Goal: Transaction & Acquisition: Purchase product/service

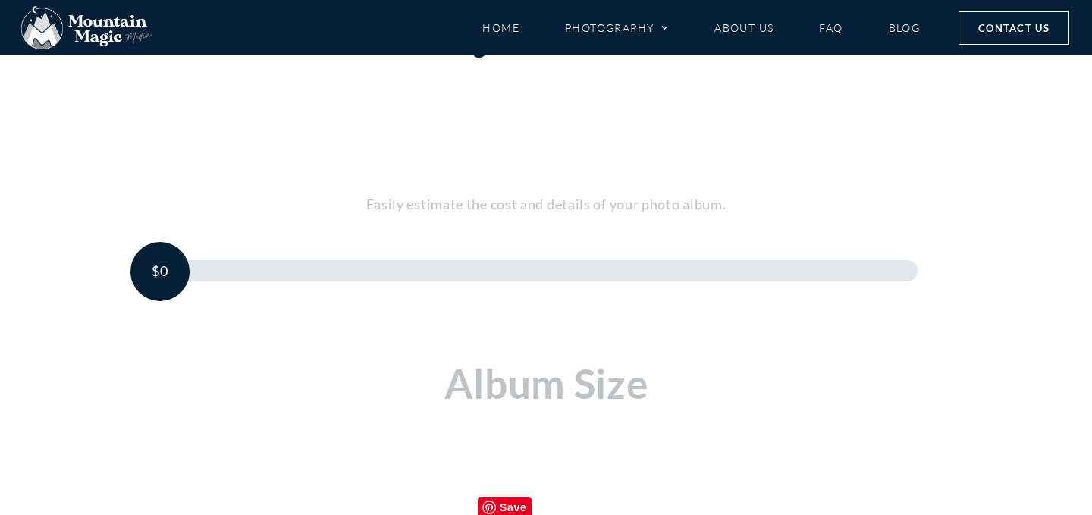
scroll to position [100, 0]
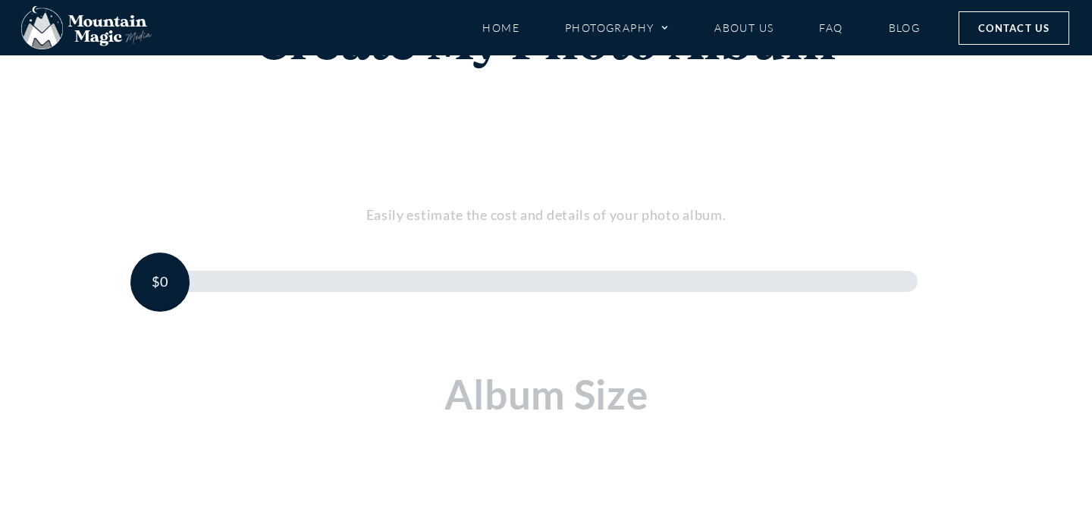
click at [961, 192] on div "Create my photo album Easily estimate the cost and details of your photo album." at bounding box center [546, 122] width 892 height 210
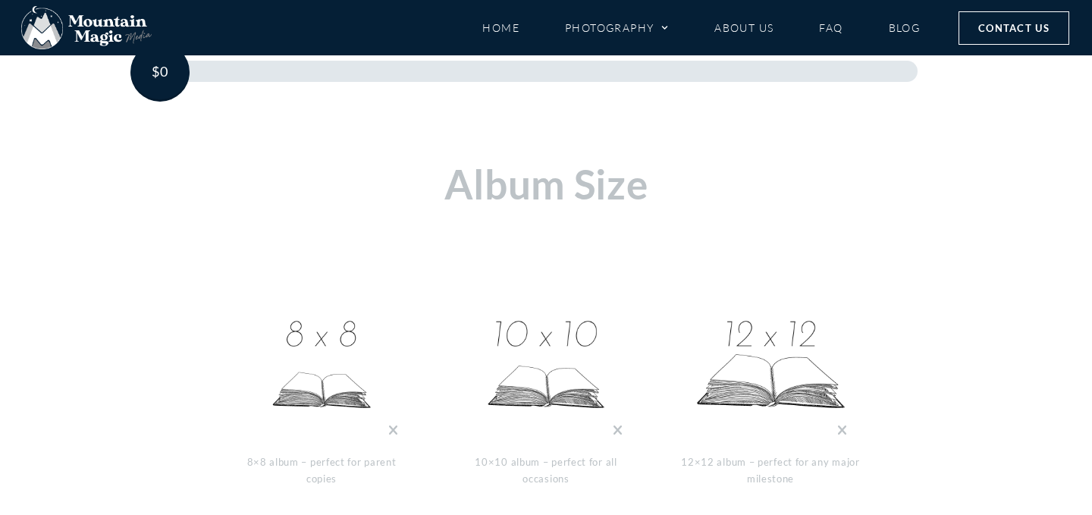
scroll to position [468, 0]
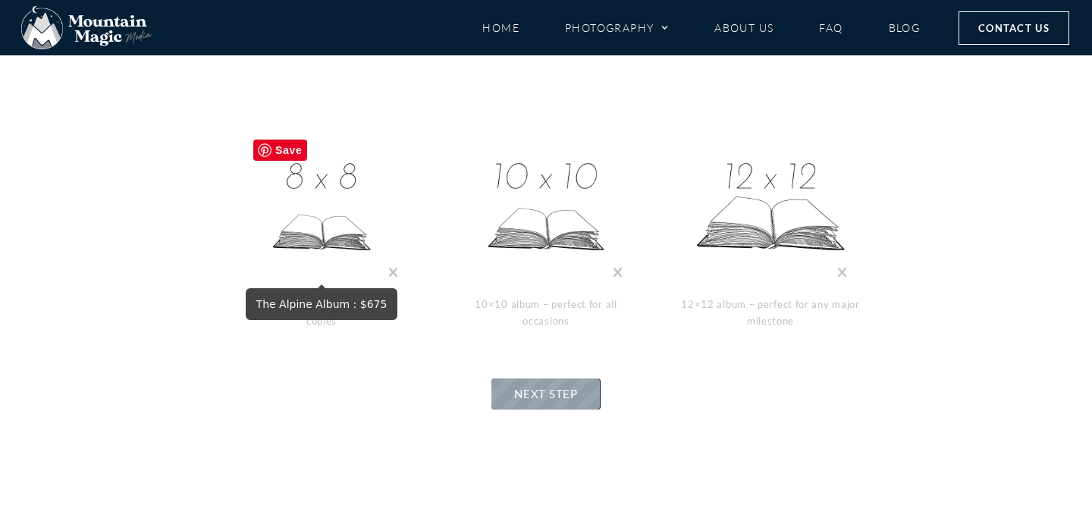
click at [325, 237] on img at bounding box center [322, 208] width 152 height 152
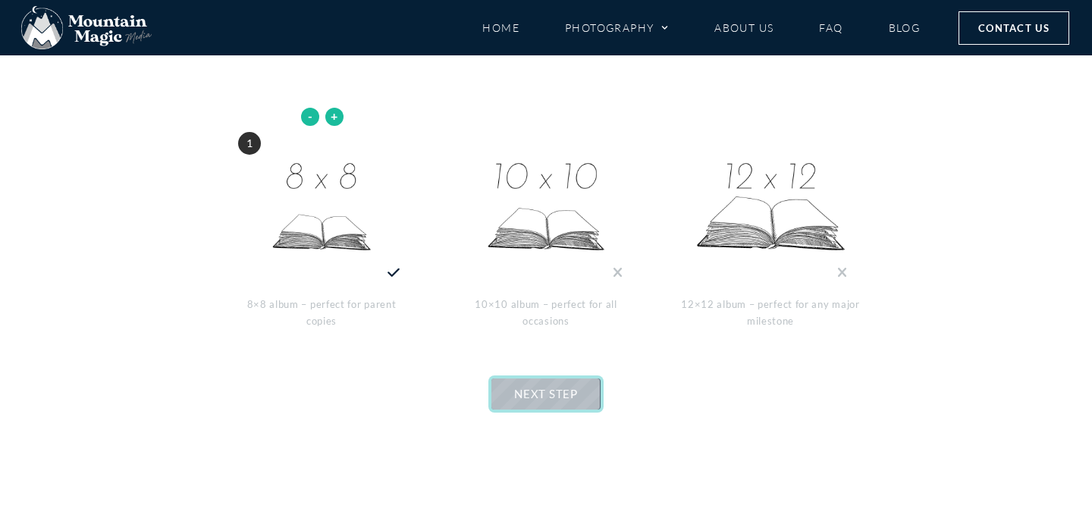
click at [554, 397] on span "NEXT STEP" at bounding box center [545, 394] width 63 height 14
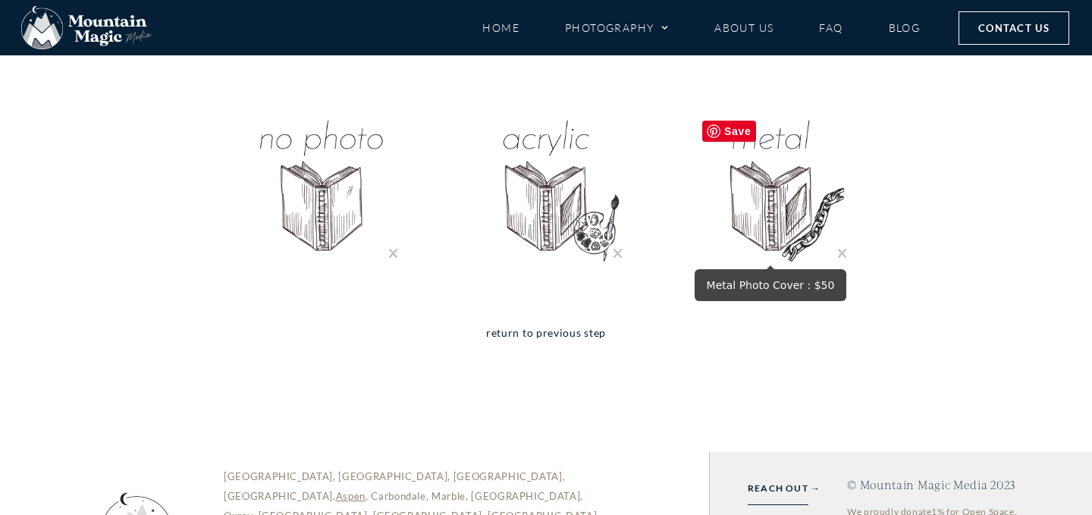
scroll to position [529, 0]
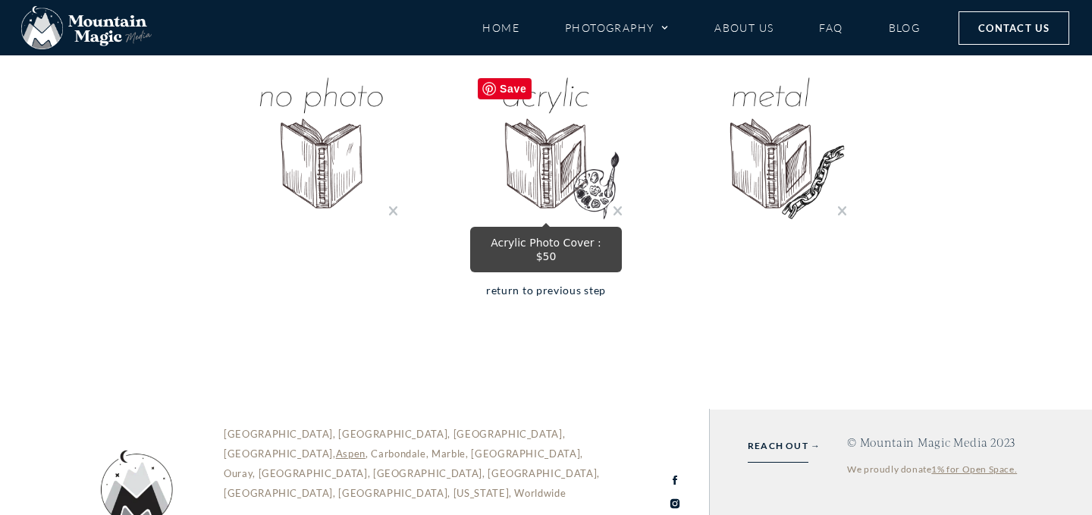
click at [538, 148] on img "Acrylic Photo Cover : $50" at bounding box center [546, 147] width 152 height 152
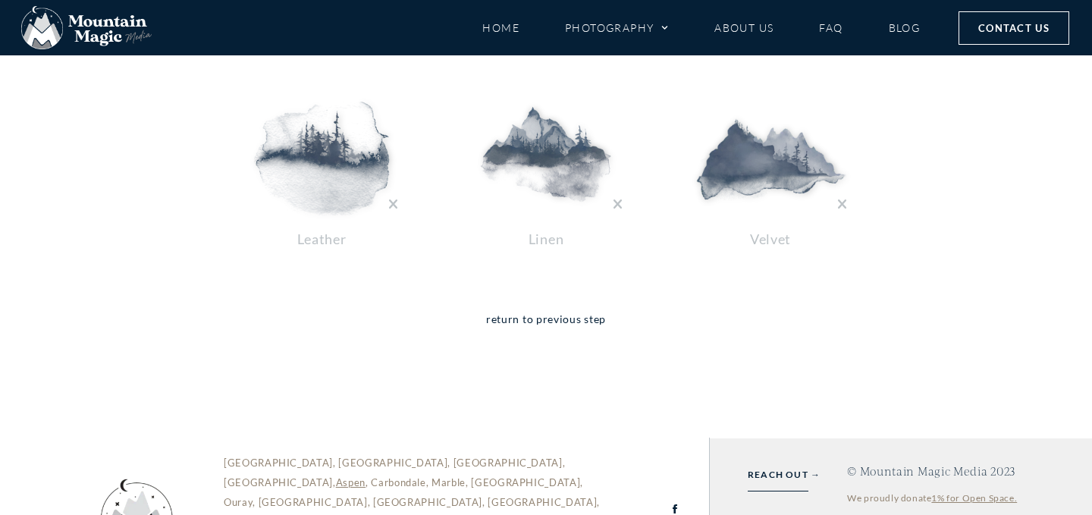
scroll to position [499, 0]
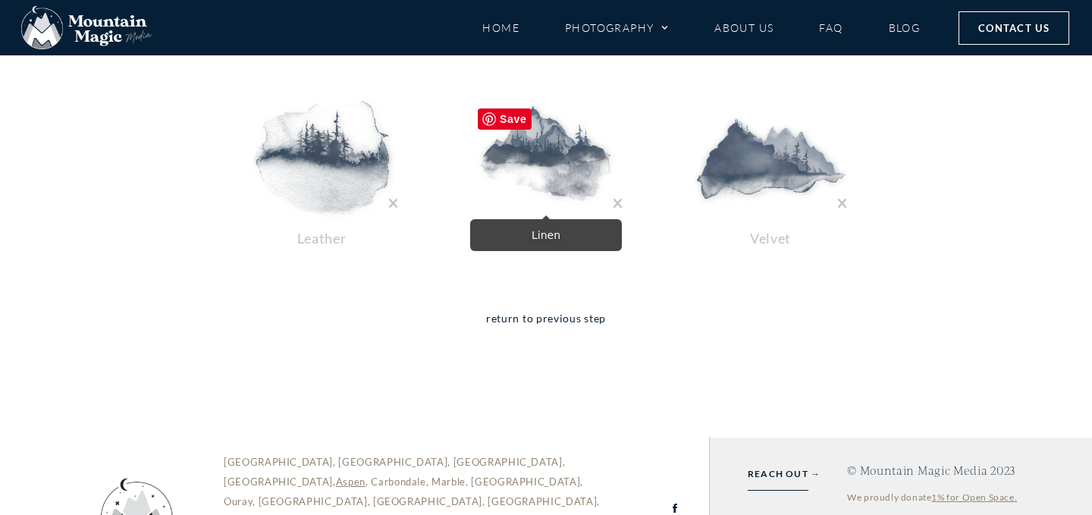
click at [533, 180] on img at bounding box center [546, 158] width 152 height 114
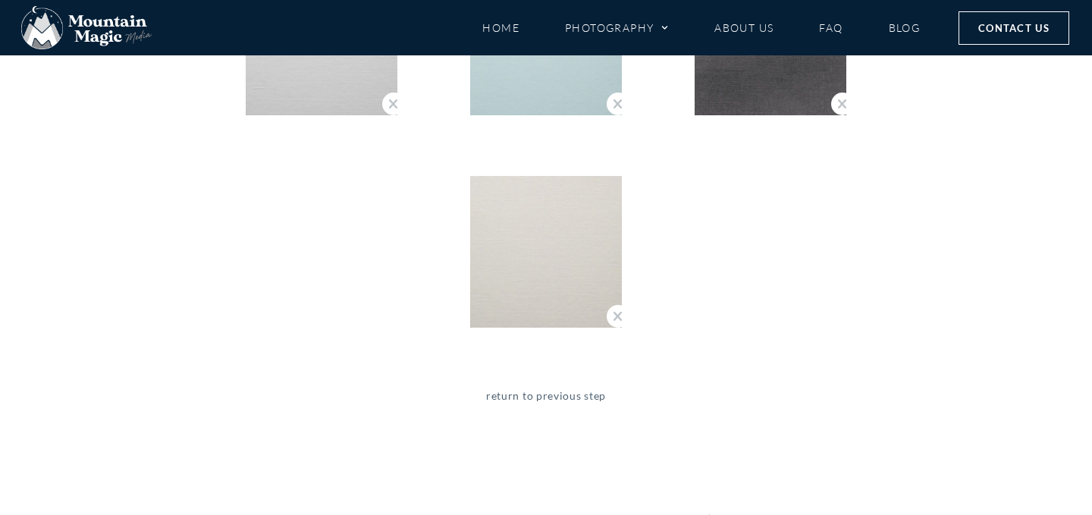
scroll to position [1127, 0]
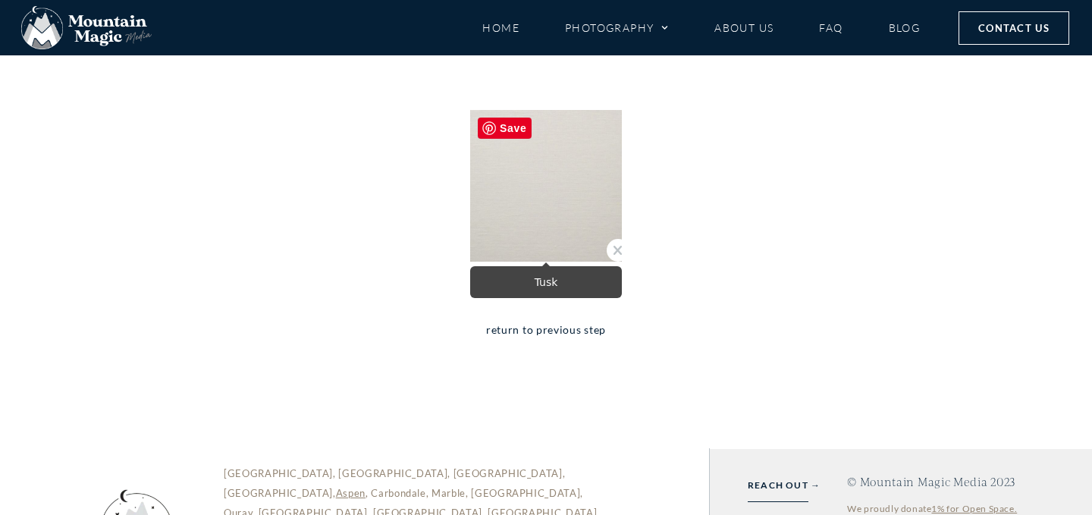
click at [562, 204] on img "Tusk" at bounding box center [546, 186] width 152 height 152
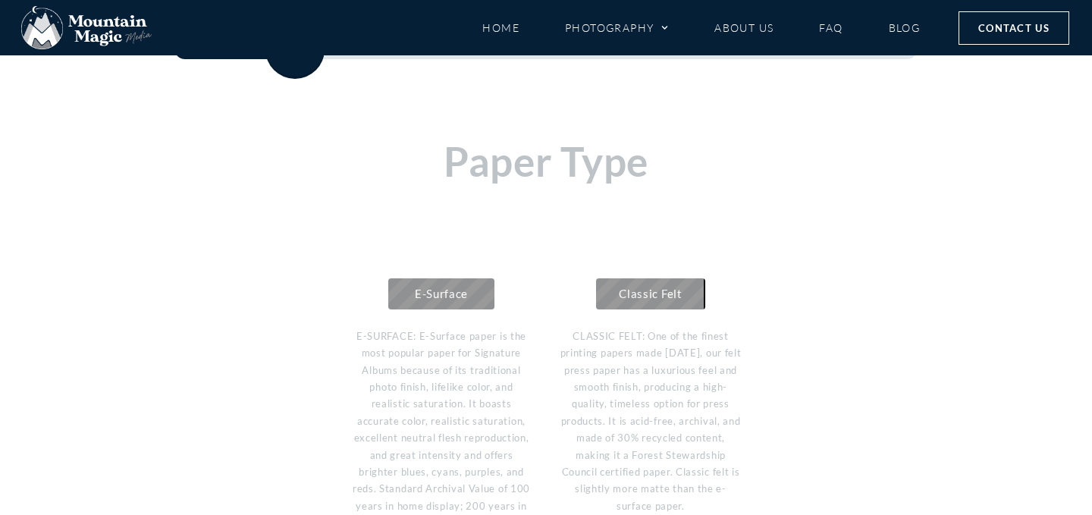
scroll to position [428, 0]
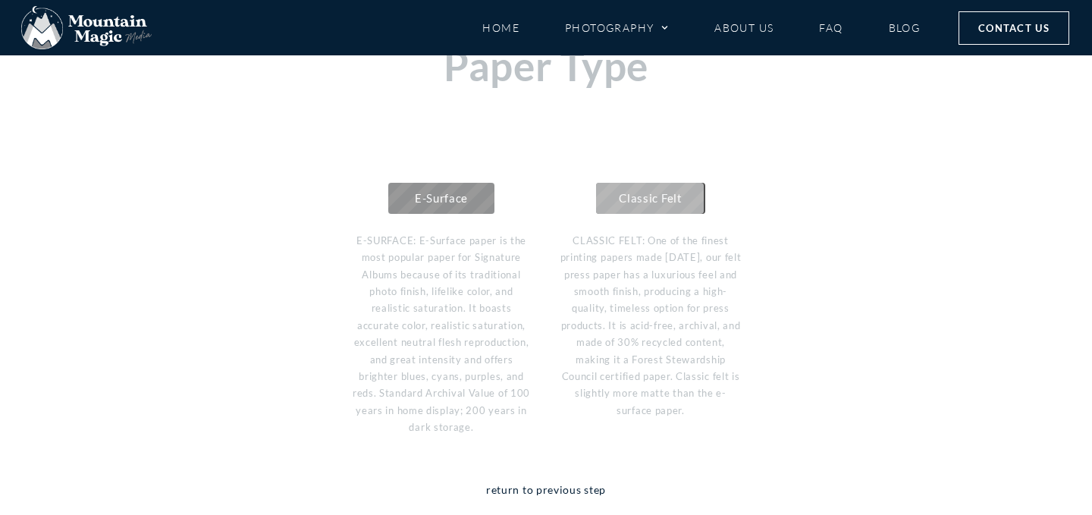
click at [670, 186] on link "Classic Felt" at bounding box center [650, 198] width 108 height 31
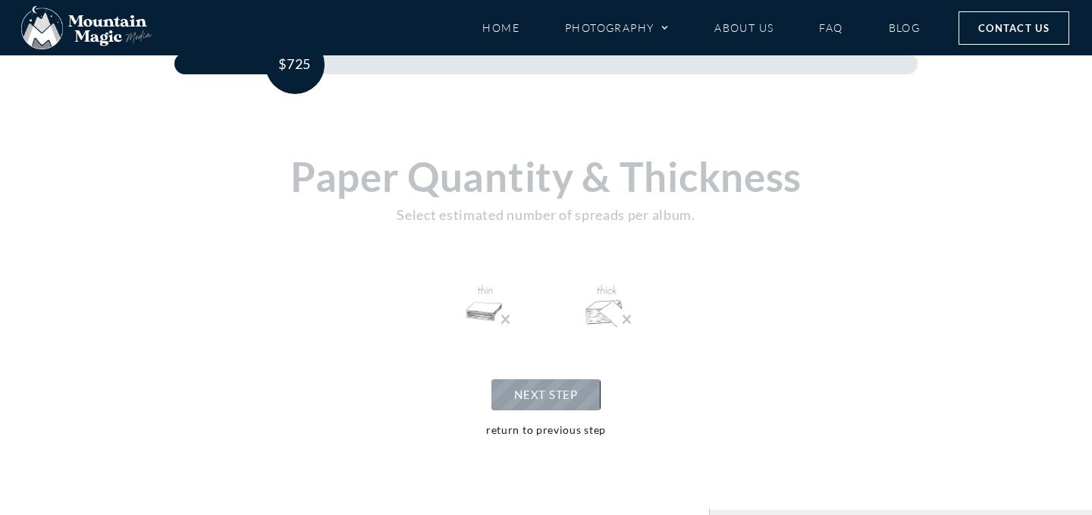
scroll to position [315, 0]
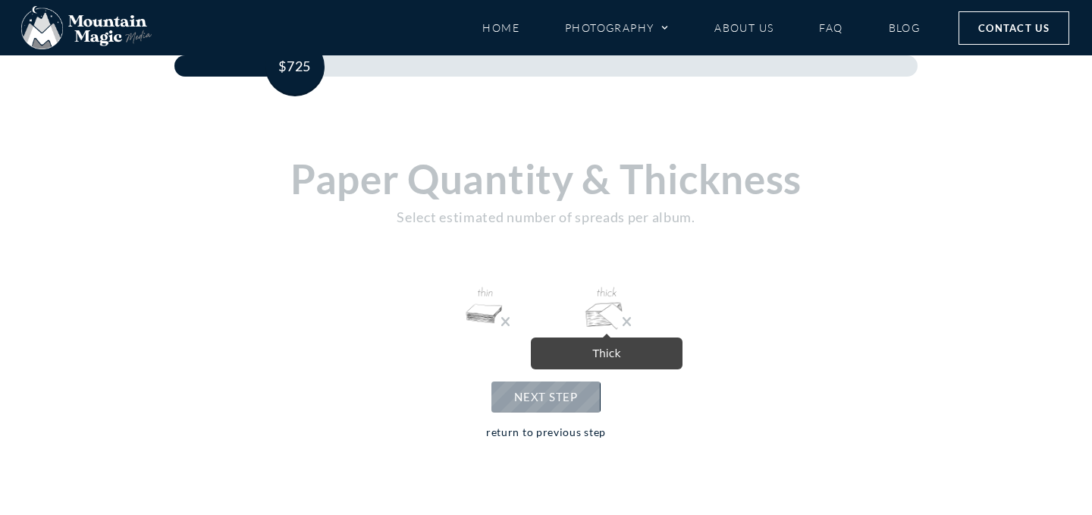
click at [599, 312] on img at bounding box center [606, 308] width 49 height 49
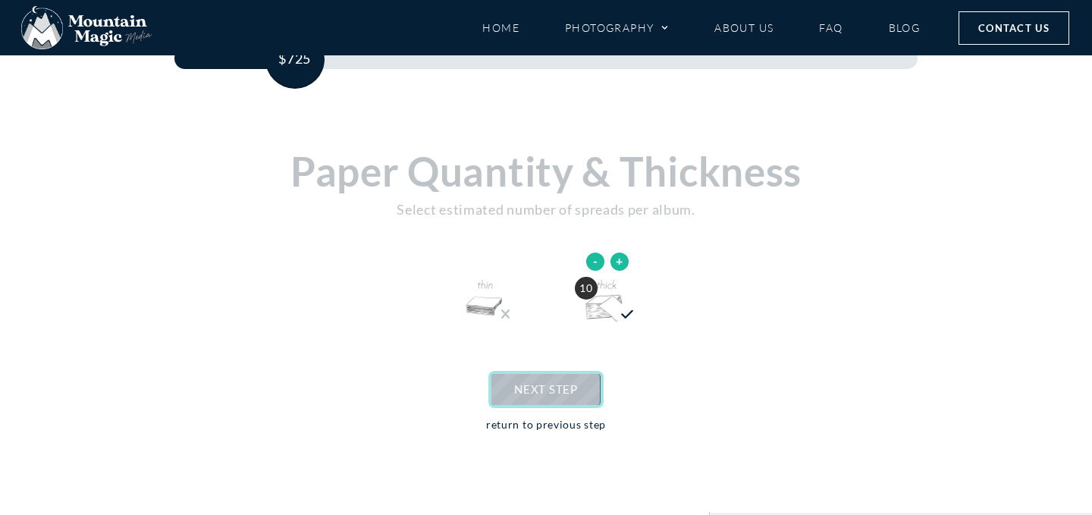
click at [556, 393] on span "NEXT STEP" at bounding box center [545, 389] width 63 height 14
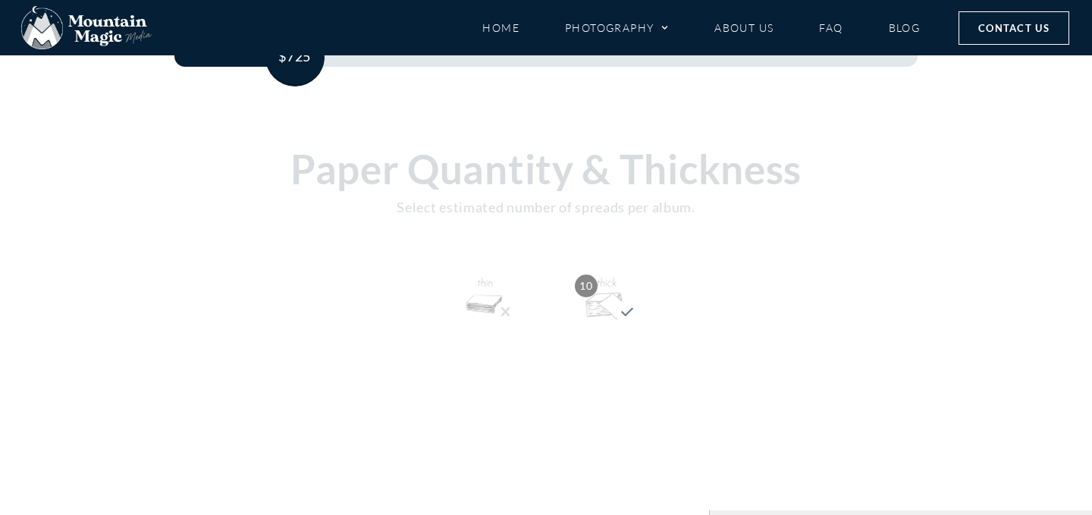
scroll to position [333, 0]
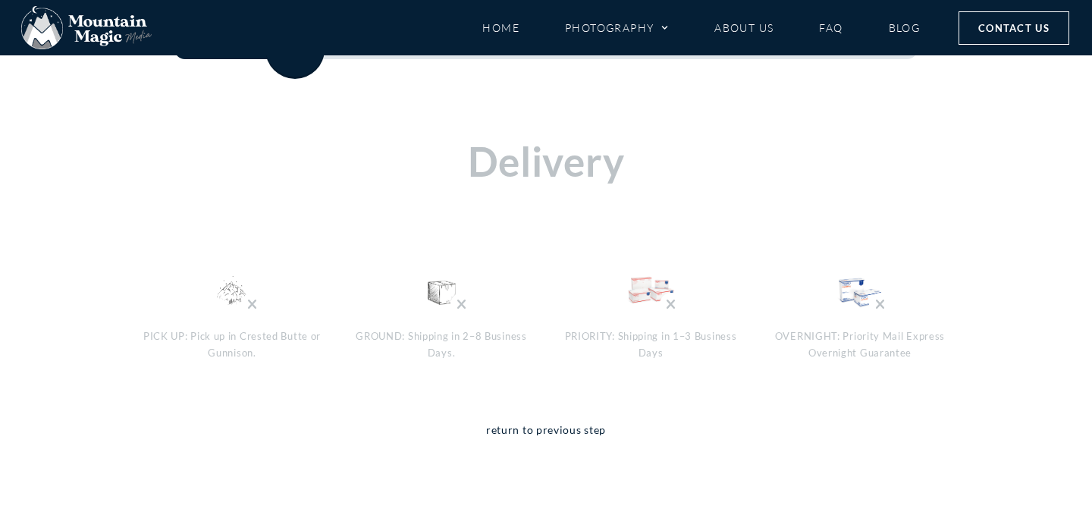
click at [622, 337] on p "PRIORITY: Shipping in 1–3 Business Days" at bounding box center [651, 345] width 182 height 34
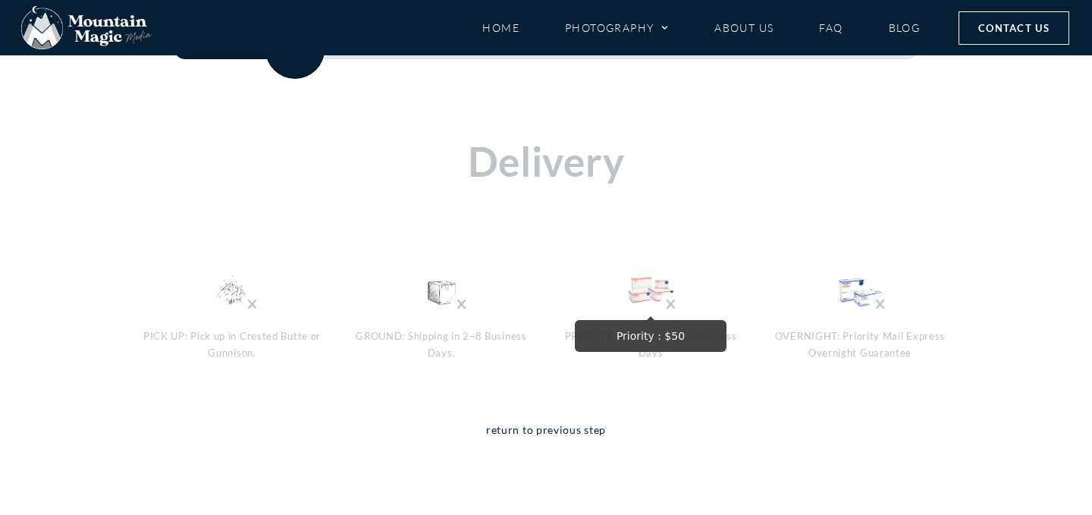
click at [638, 288] on img "Priority : $50" at bounding box center [650, 291] width 49 height 49
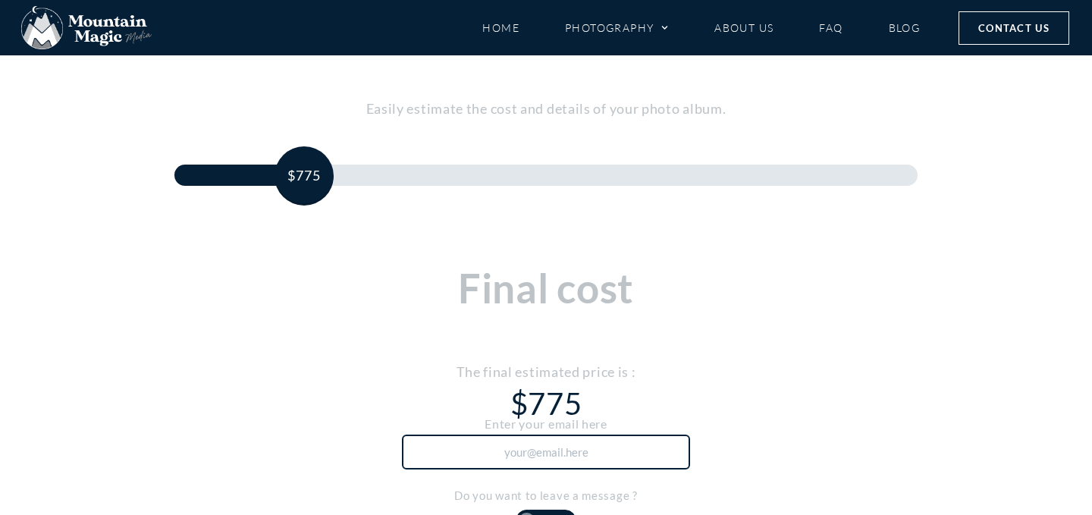
scroll to position [388, 0]
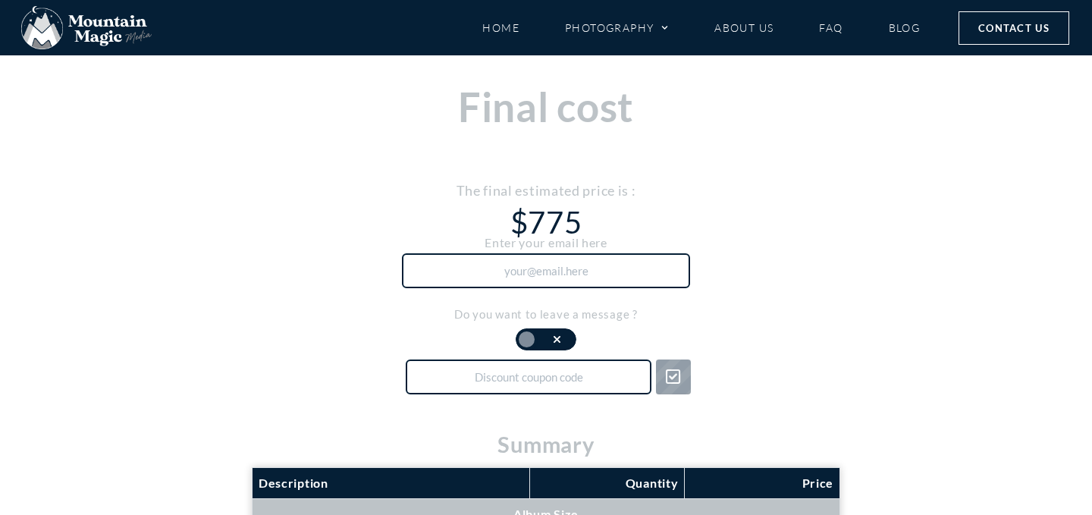
click at [557, 268] on input "text" at bounding box center [546, 270] width 288 height 35
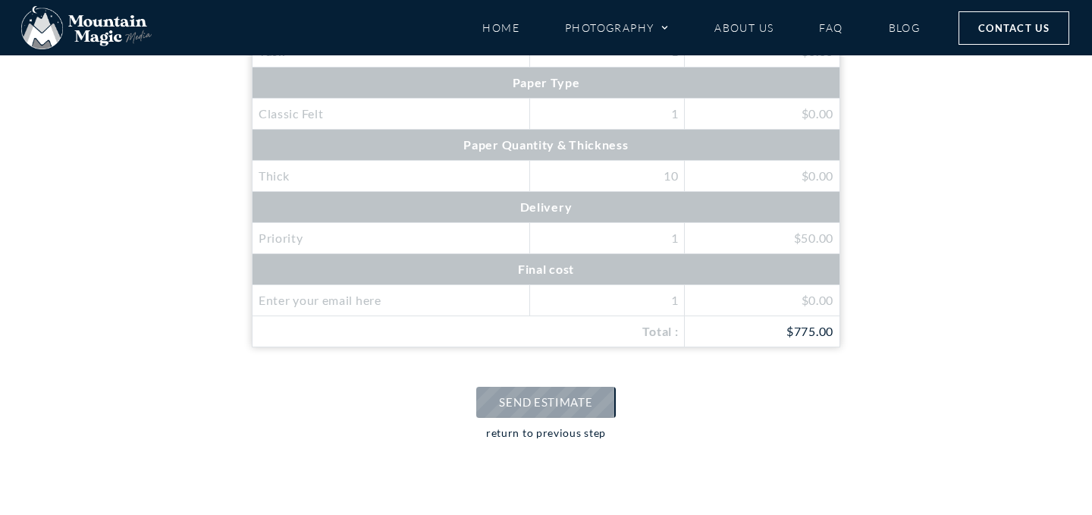
scroll to position [1070, 0]
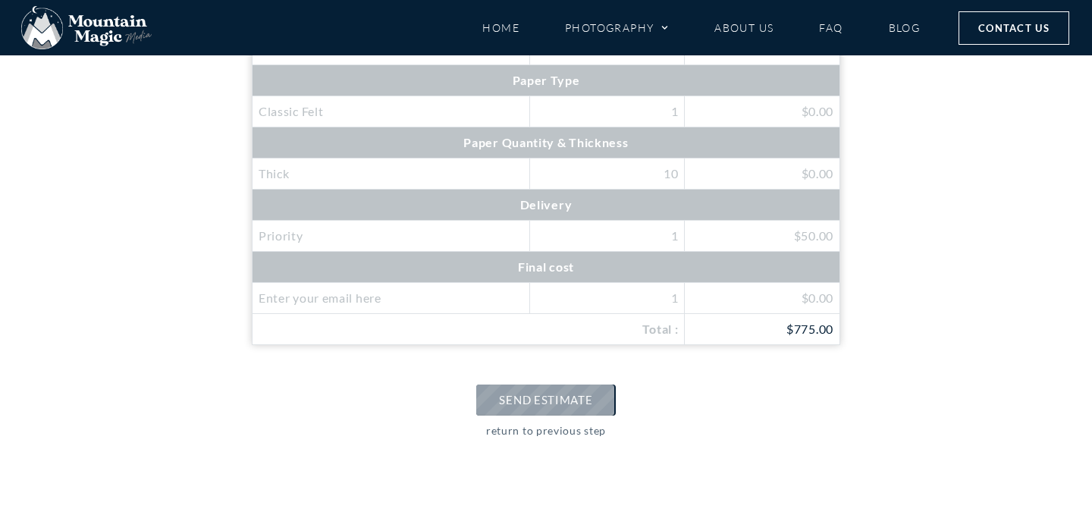
click at [548, 432] on link "return to previous step" at bounding box center [546, 441] width 120 height 39
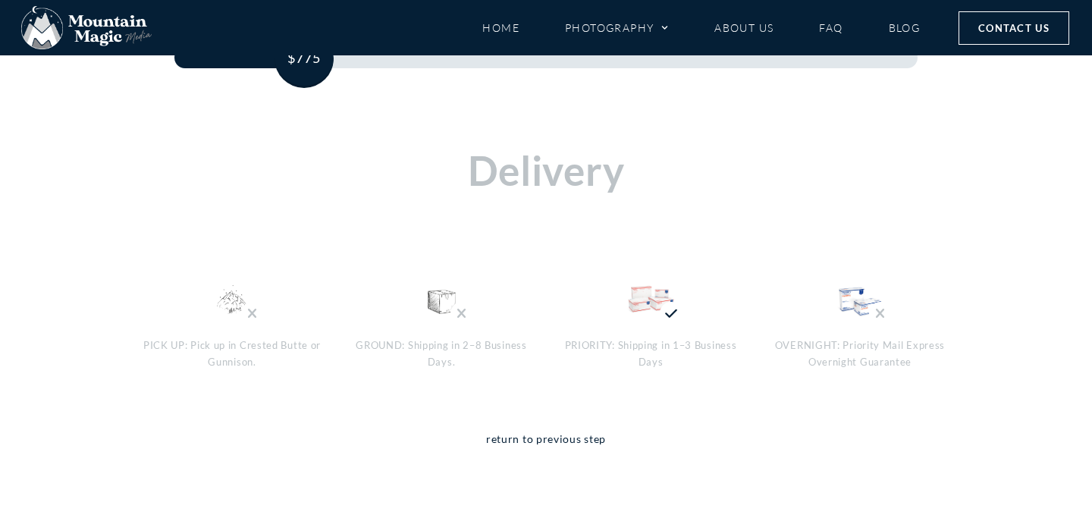
scroll to position [0, 0]
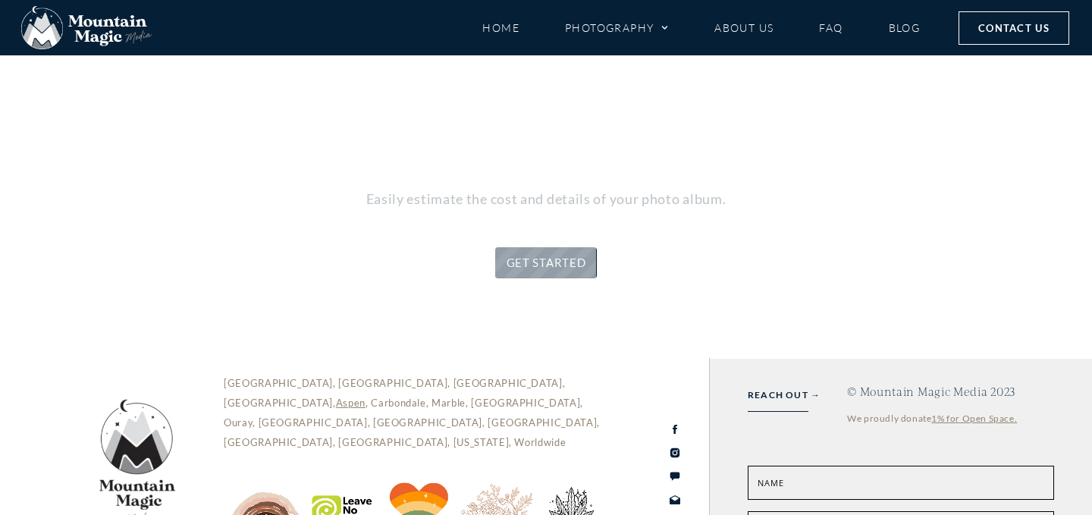
scroll to position [116, 0]
click at [539, 274] on link "GET STARTED" at bounding box center [546, 262] width 102 height 31
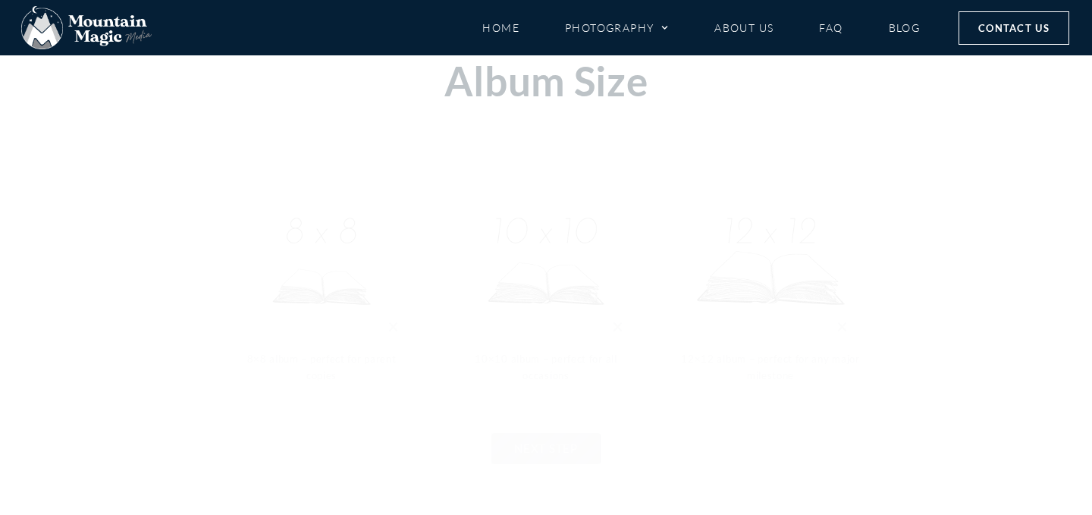
scroll to position [415, 0]
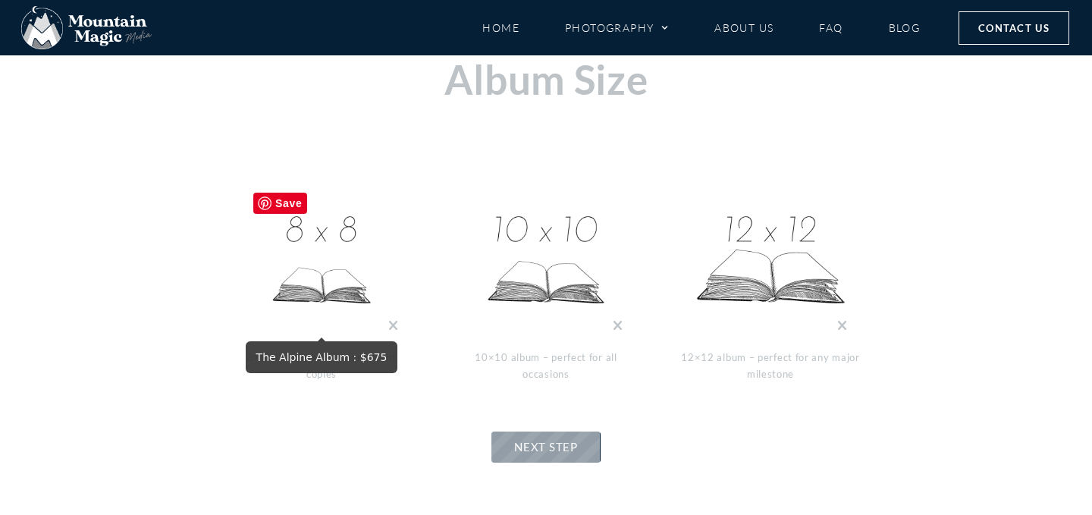
click at [314, 282] on img at bounding box center [322, 261] width 152 height 152
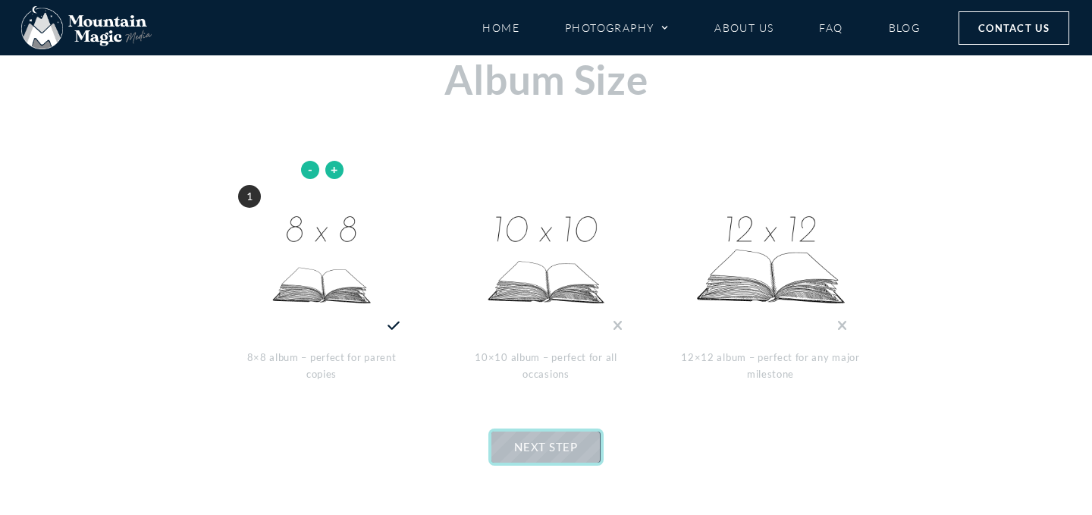
click at [568, 444] on span "NEXT STEP" at bounding box center [545, 447] width 63 height 14
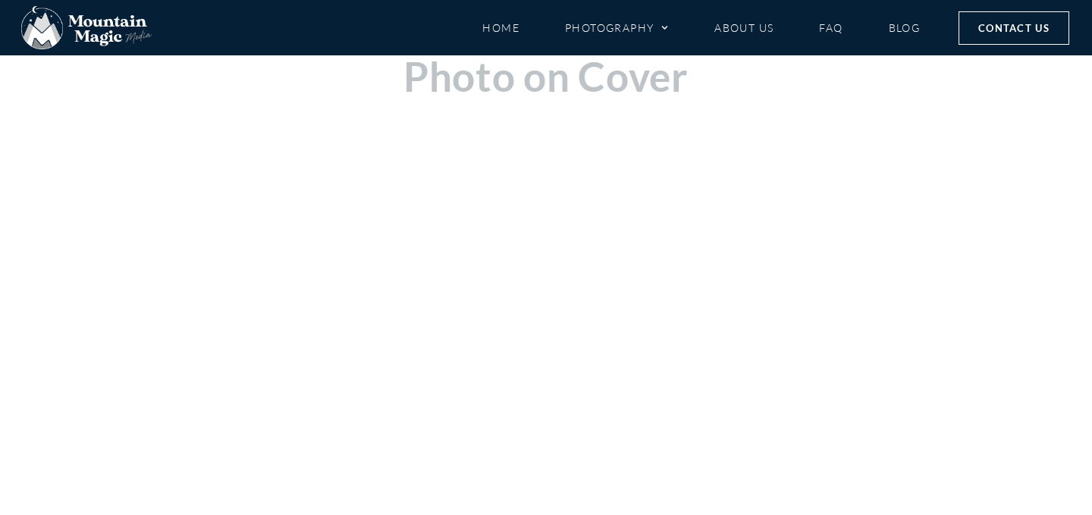
scroll to position [420, 0]
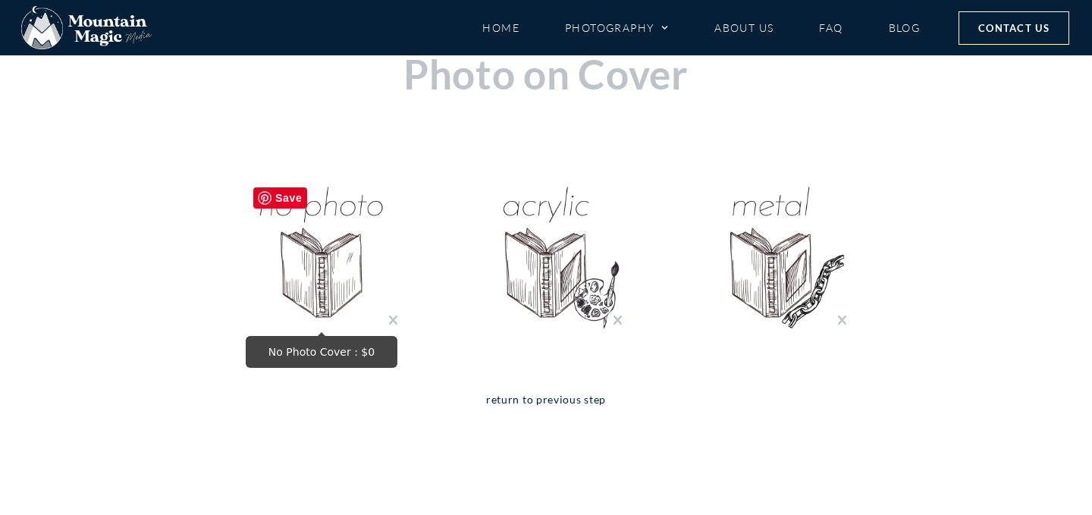
click at [312, 274] on img "No Photo Cover : $0" at bounding box center [322, 256] width 152 height 152
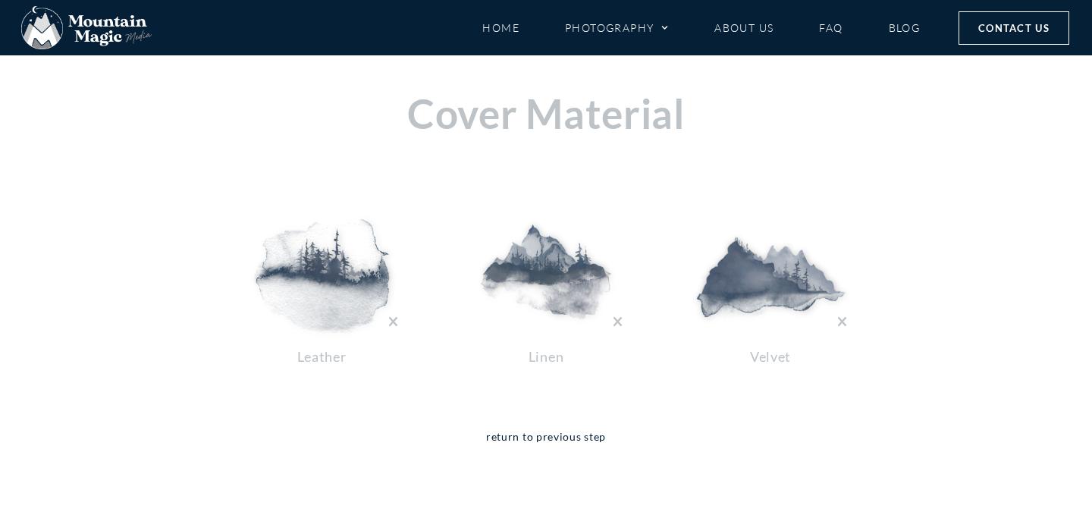
scroll to position [396, 0]
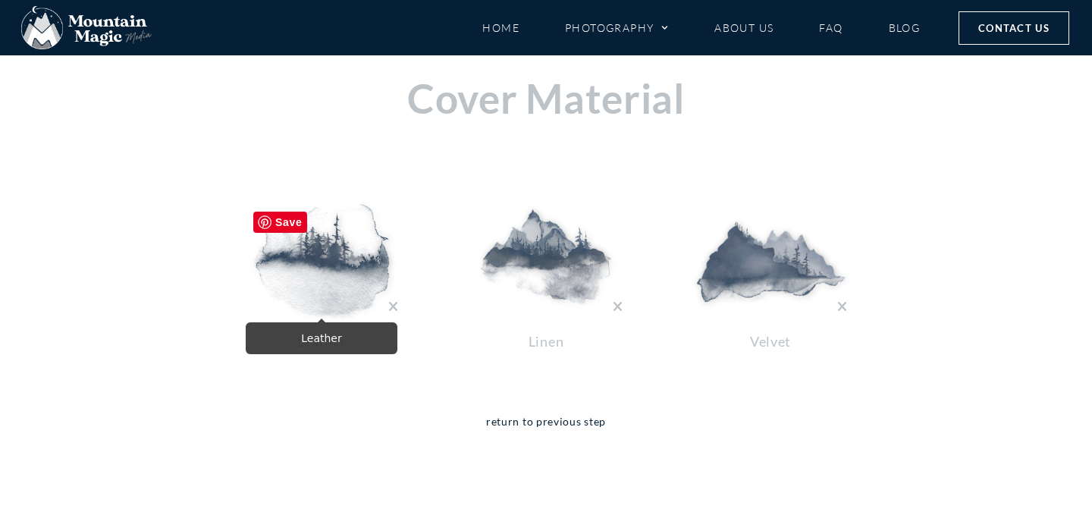
click at [308, 289] on img at bounding box center [322, 261] width 152 height 114
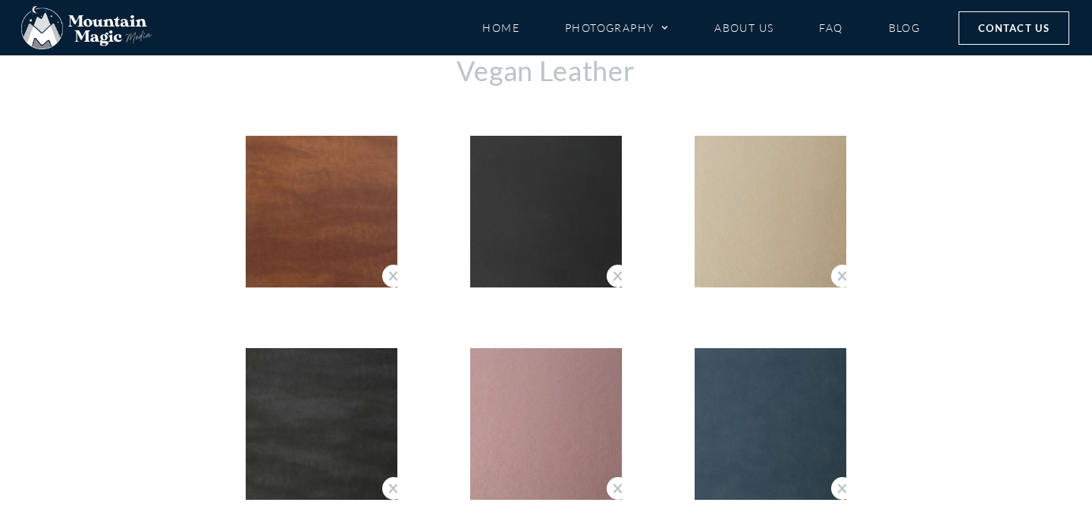
scroll to position [4210, 0]
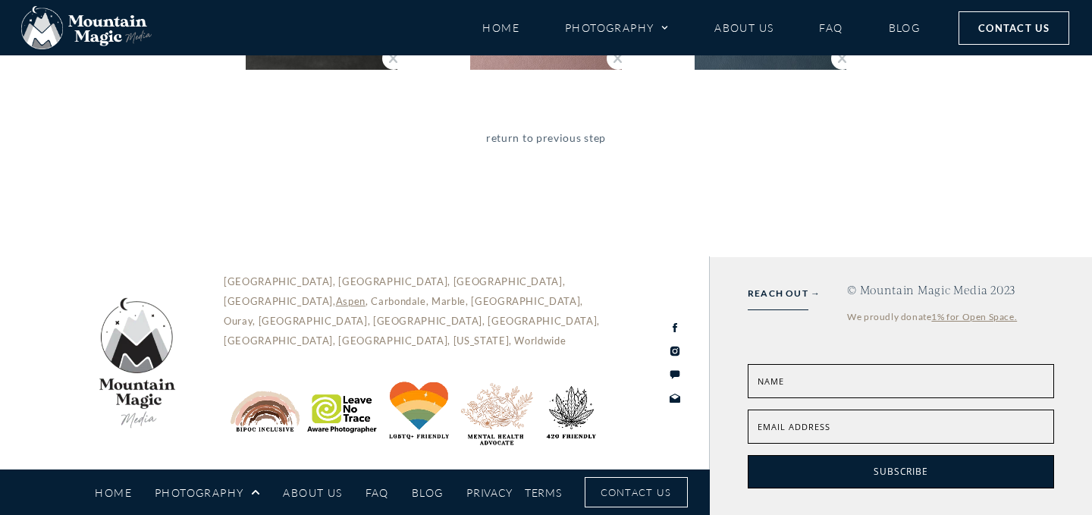
click at [582, 140] on link "return to previous step" at bounding box center [546, 148] width 120 height 39
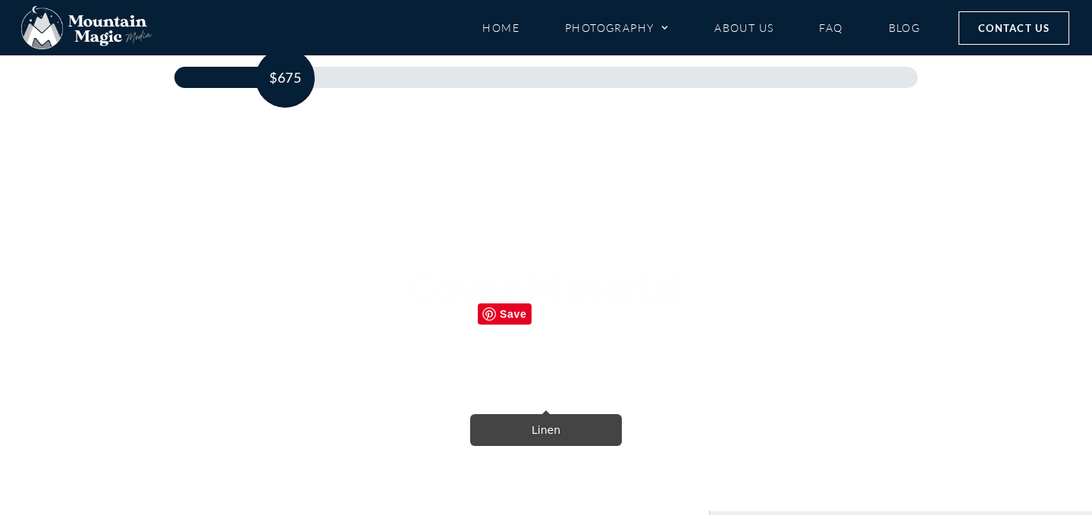
scroll to position [406, 0]
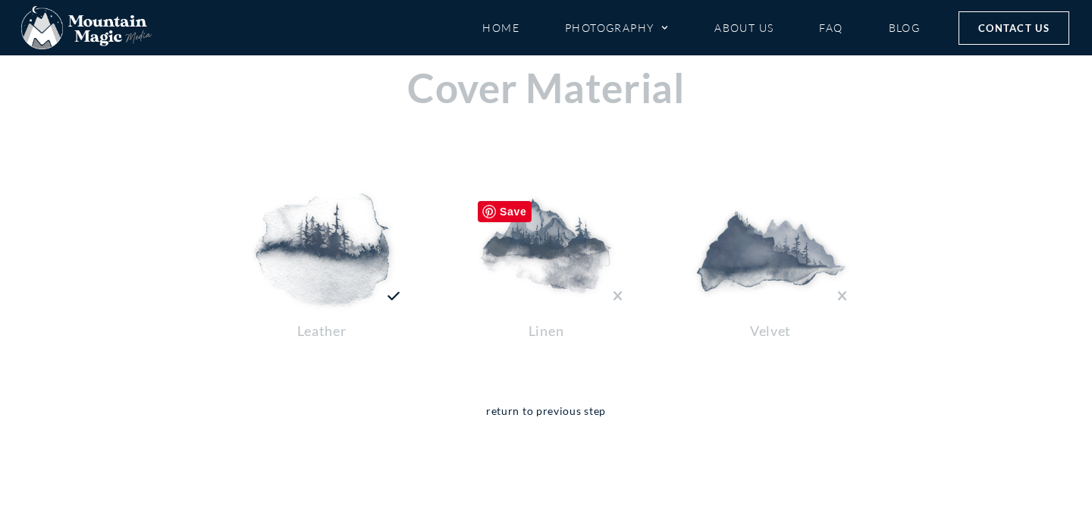
click at [558, 255] on img at bounding box center [546, 250] width 152 height 114
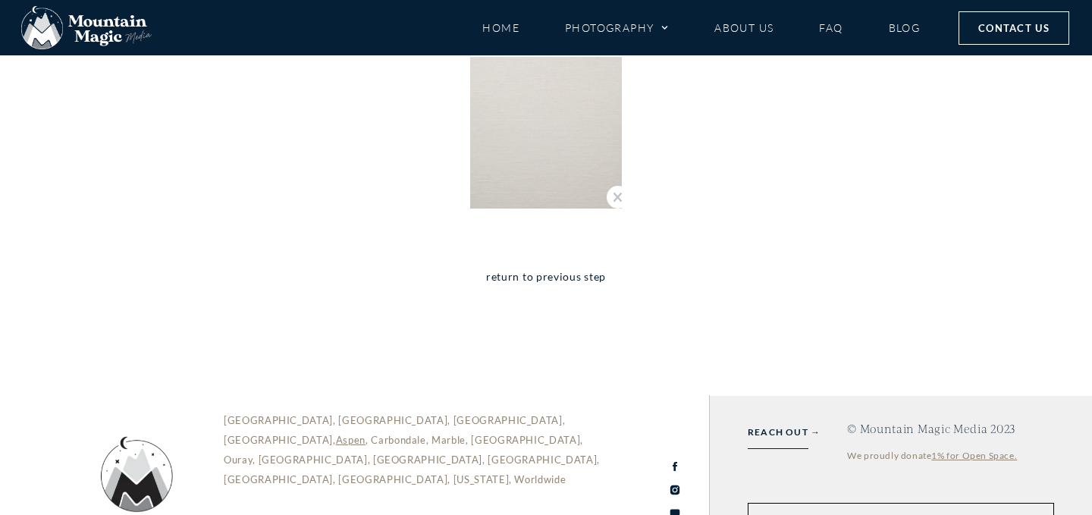
scroll to position [1320, 0]
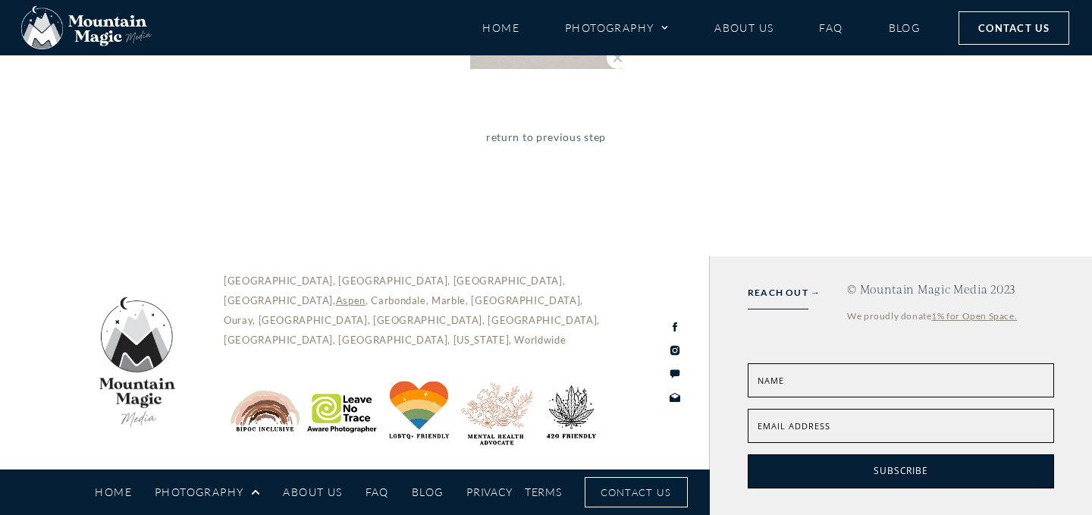
click at [546, 143] on link "return to previous step" at bounding box center [546, 147] width 120 height 39
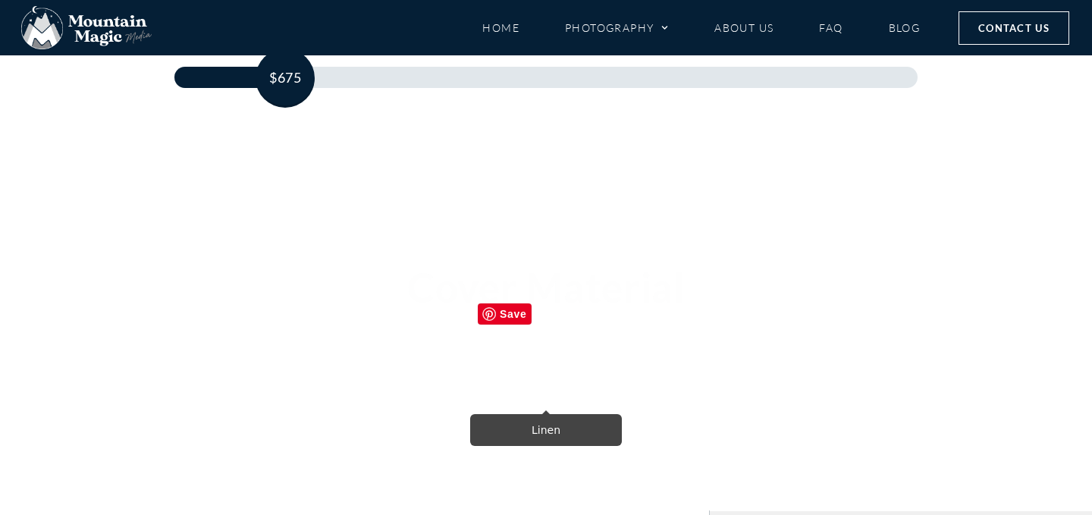
scroll to position [398, 0]
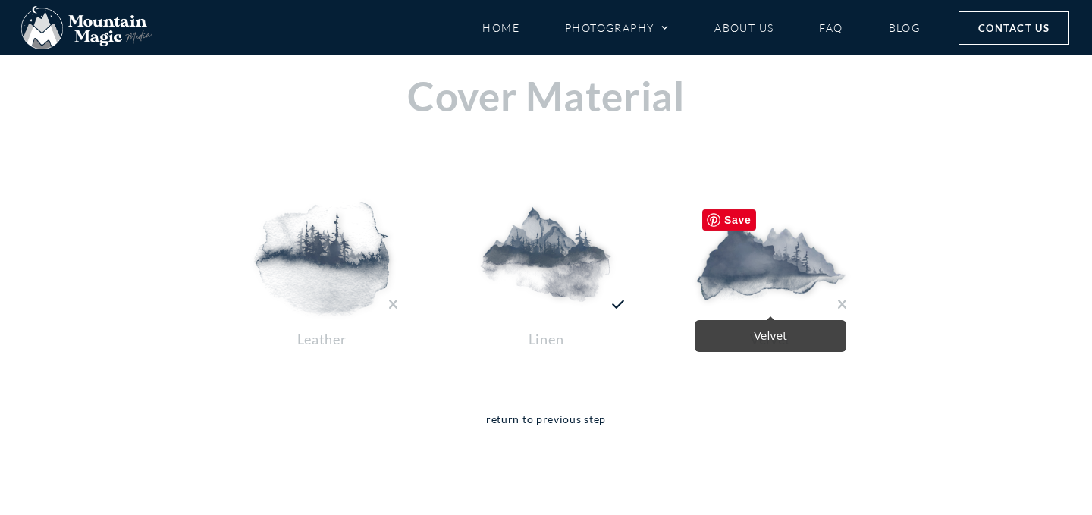
click at [738, 262] on img at bounding box center [771, 259] width 152 height 114
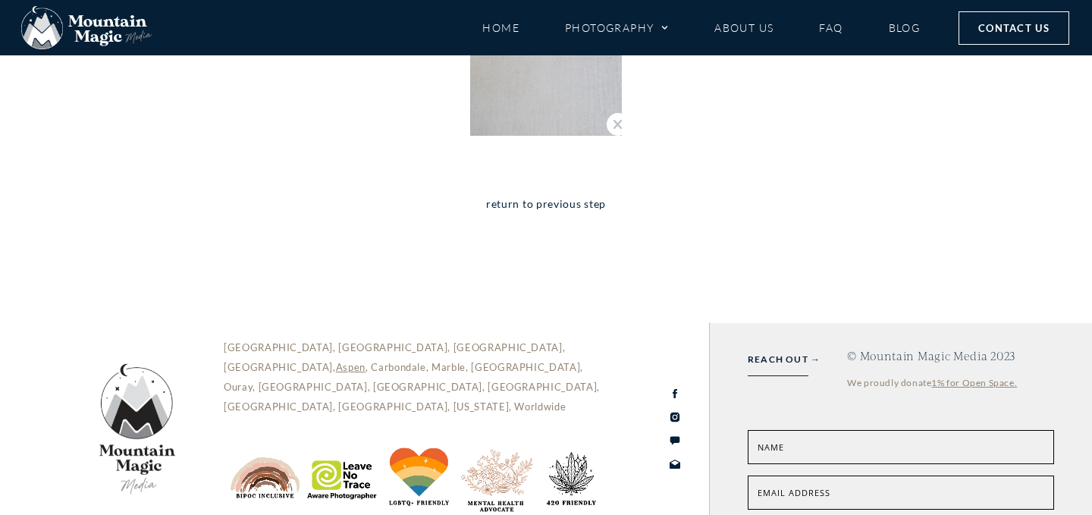
scroll to position [1593, 0]
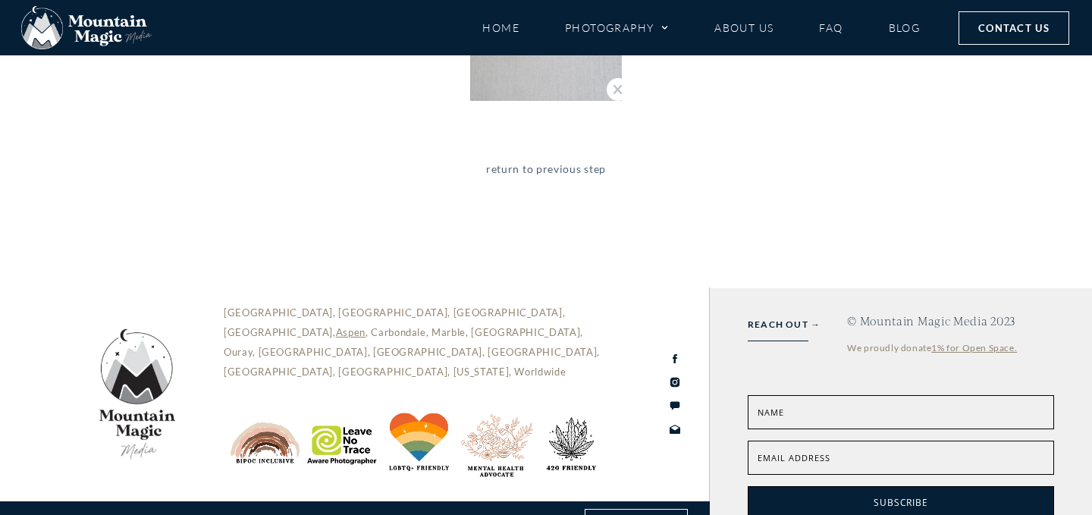
click at [580, 178] on link "return to previous step" at bounding box center [546, 179] width 120 height 39
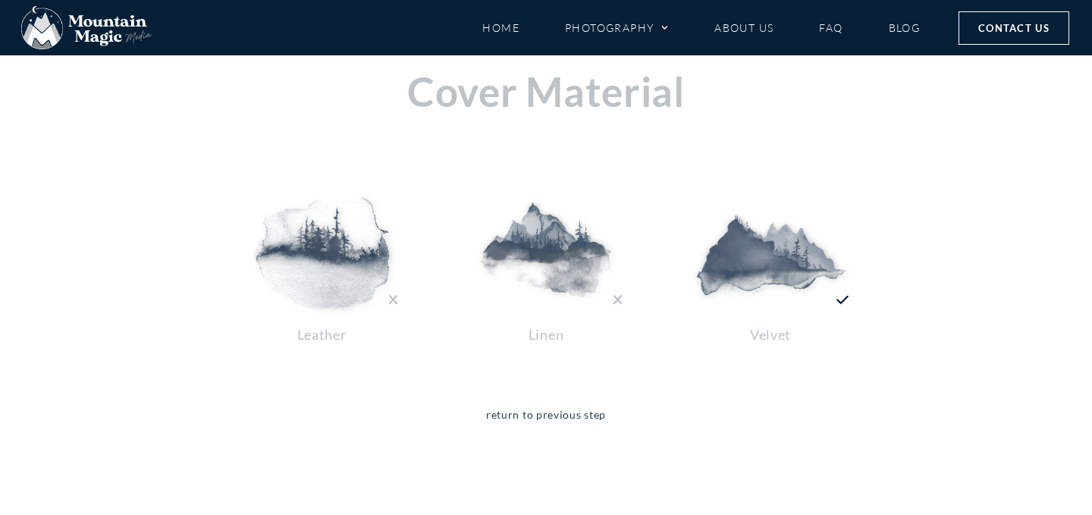
scroll to position [410, 0]
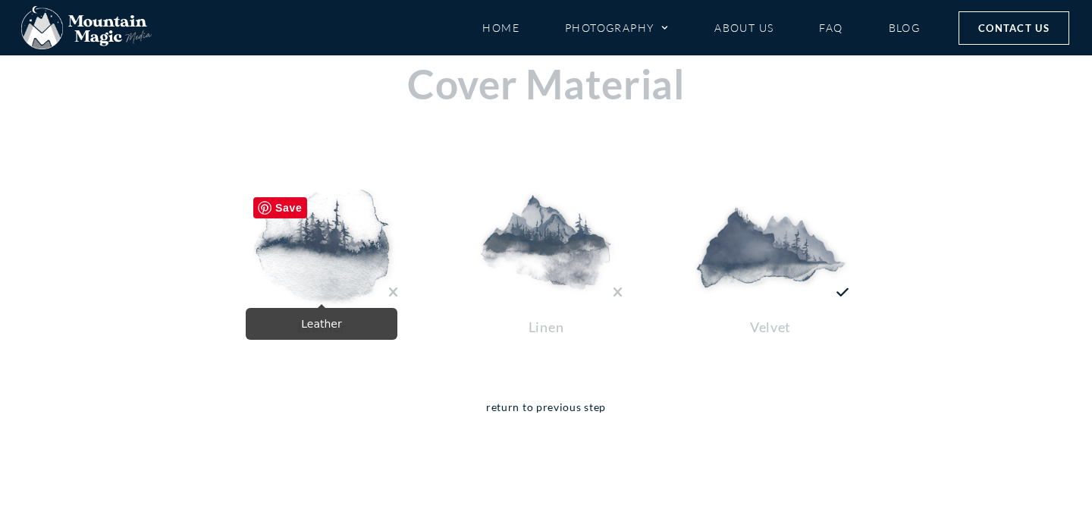
click at [327, 255] on img at bounding box center [322, 247] width 152 height 114
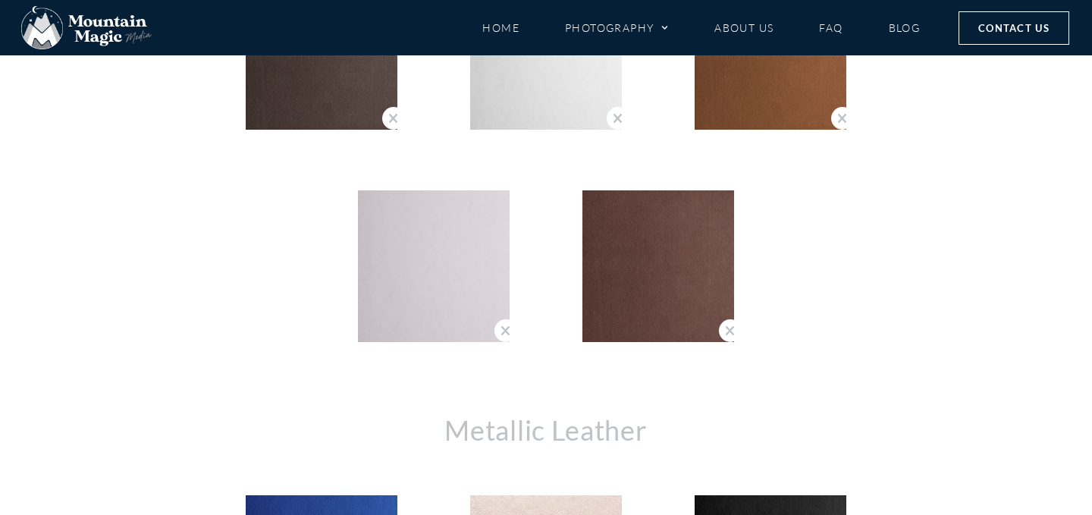
scroll to position [2085, 0]
